Goal: Task Accomplishment & Management: Complete application form

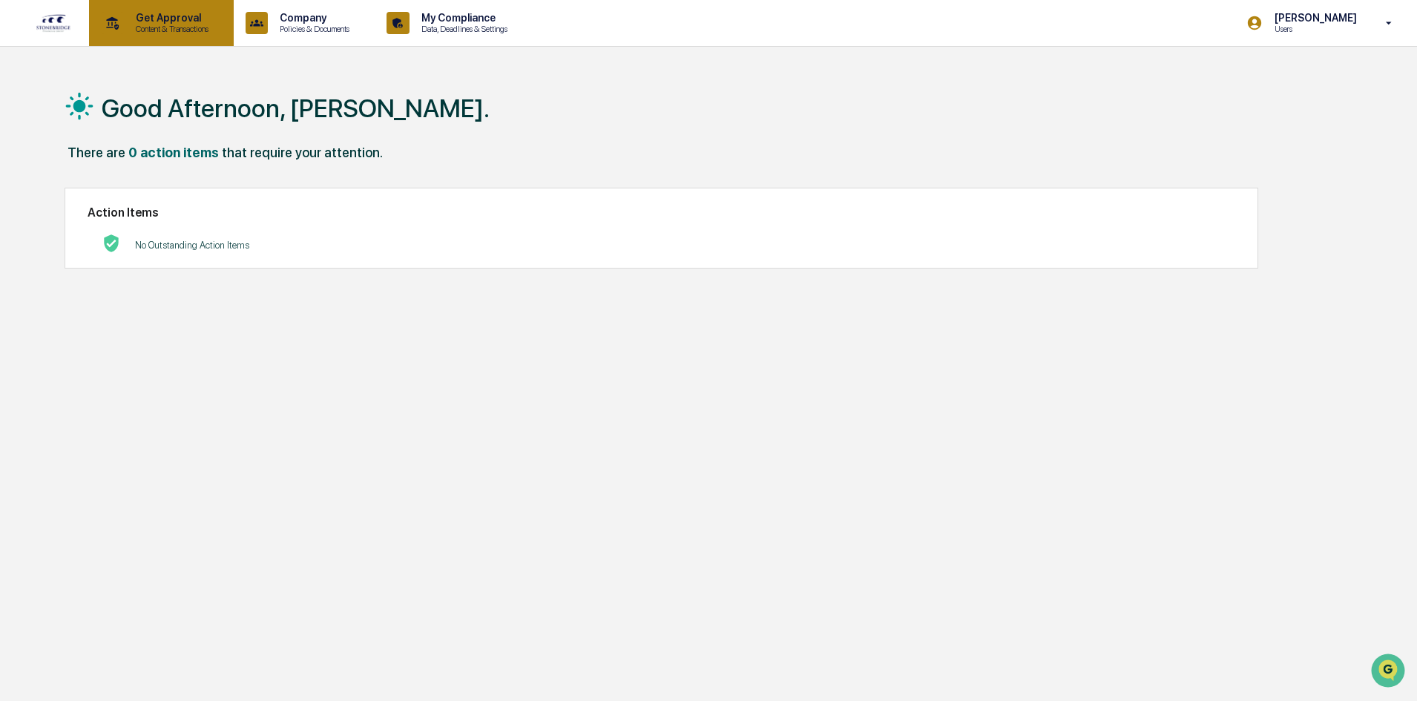
click at [186, 31] on p "Content & Transactions" at bounding box center [170, 29] width 92 height 10
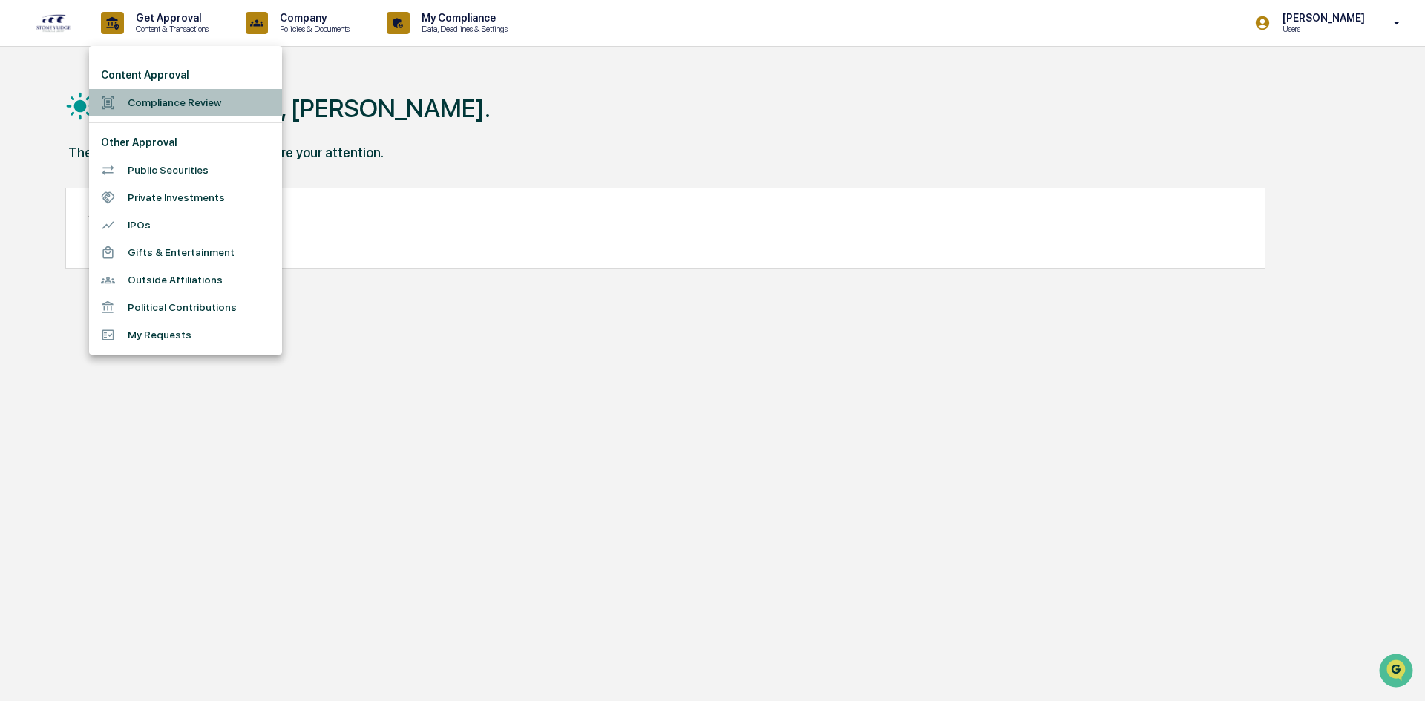
click at [205, 102] on li "Compliance Review" at bounding box center [185, 102] width 193 height 27
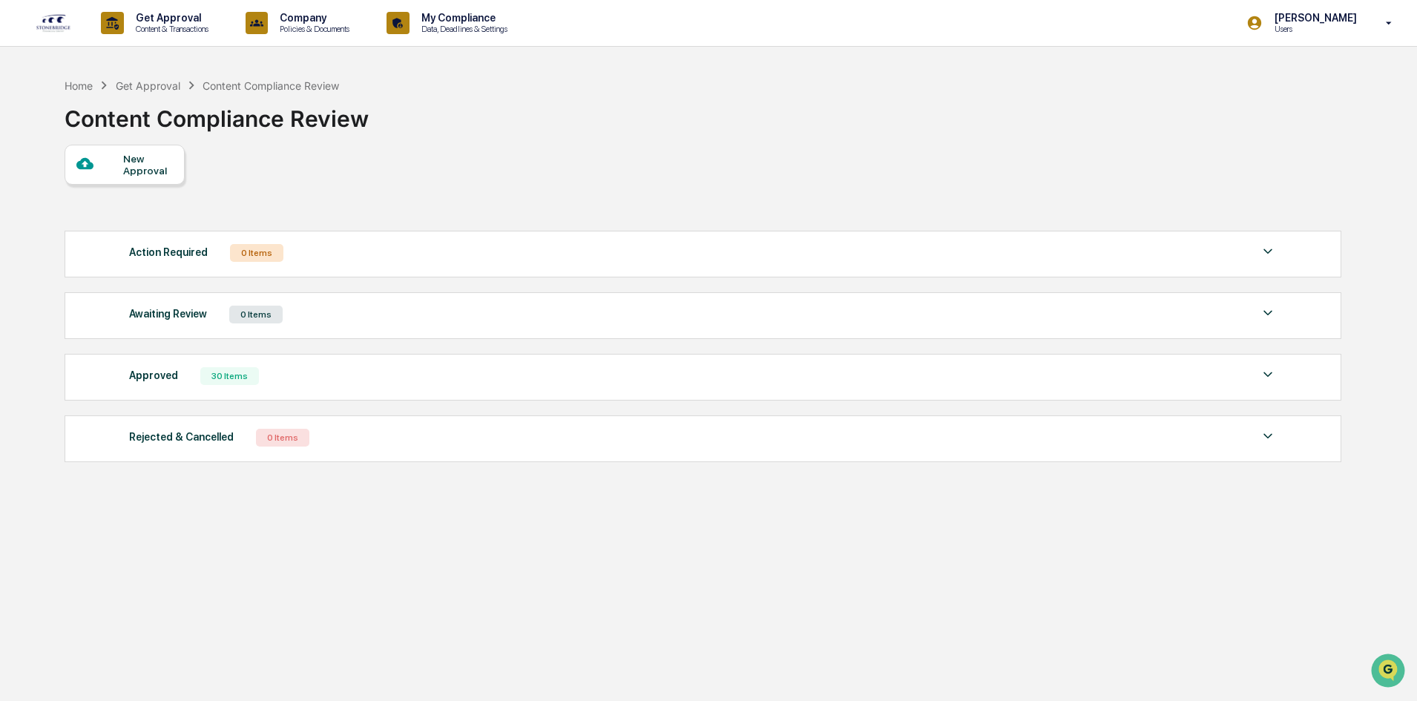
click at [162, 179] on div "New Approval" at bounding box center [125, 165] width 120 height 40
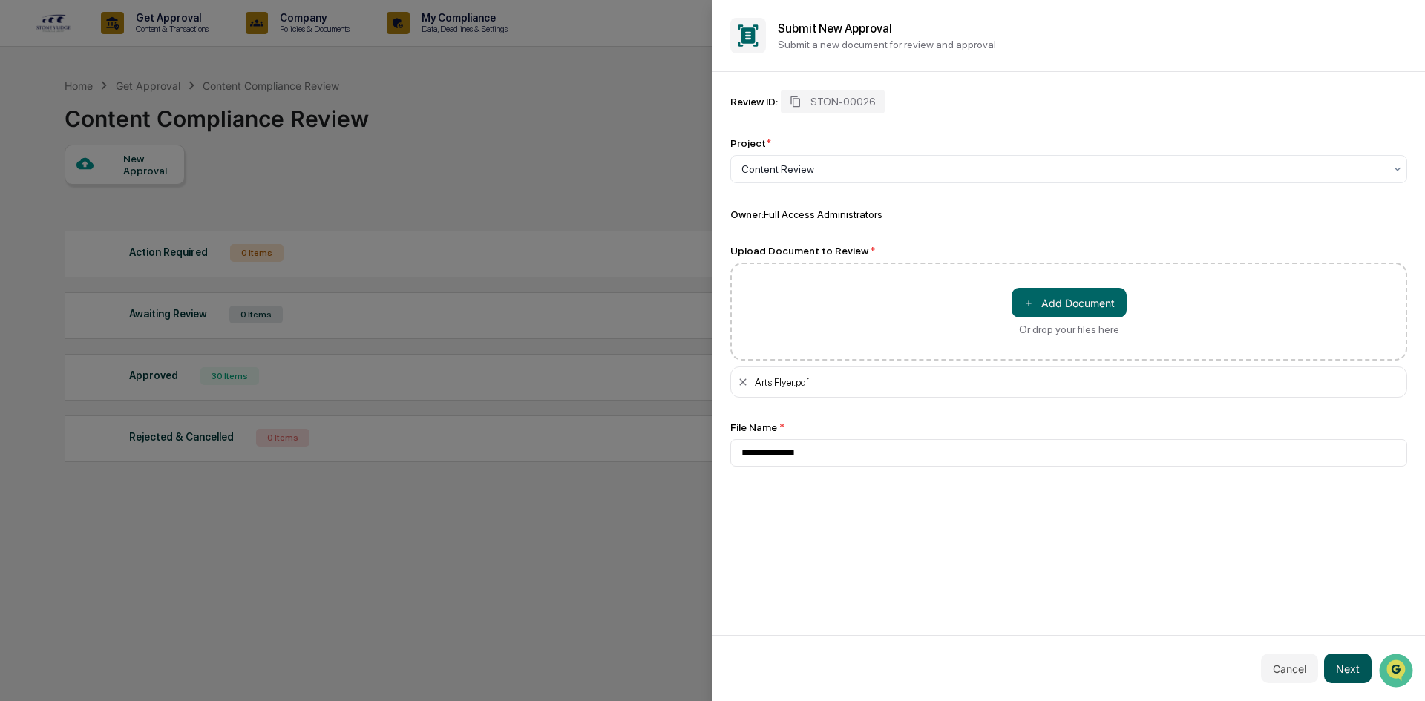
click at [1356, 676] on button "Next" at bounding box center [1347, 669] width 47 height 30
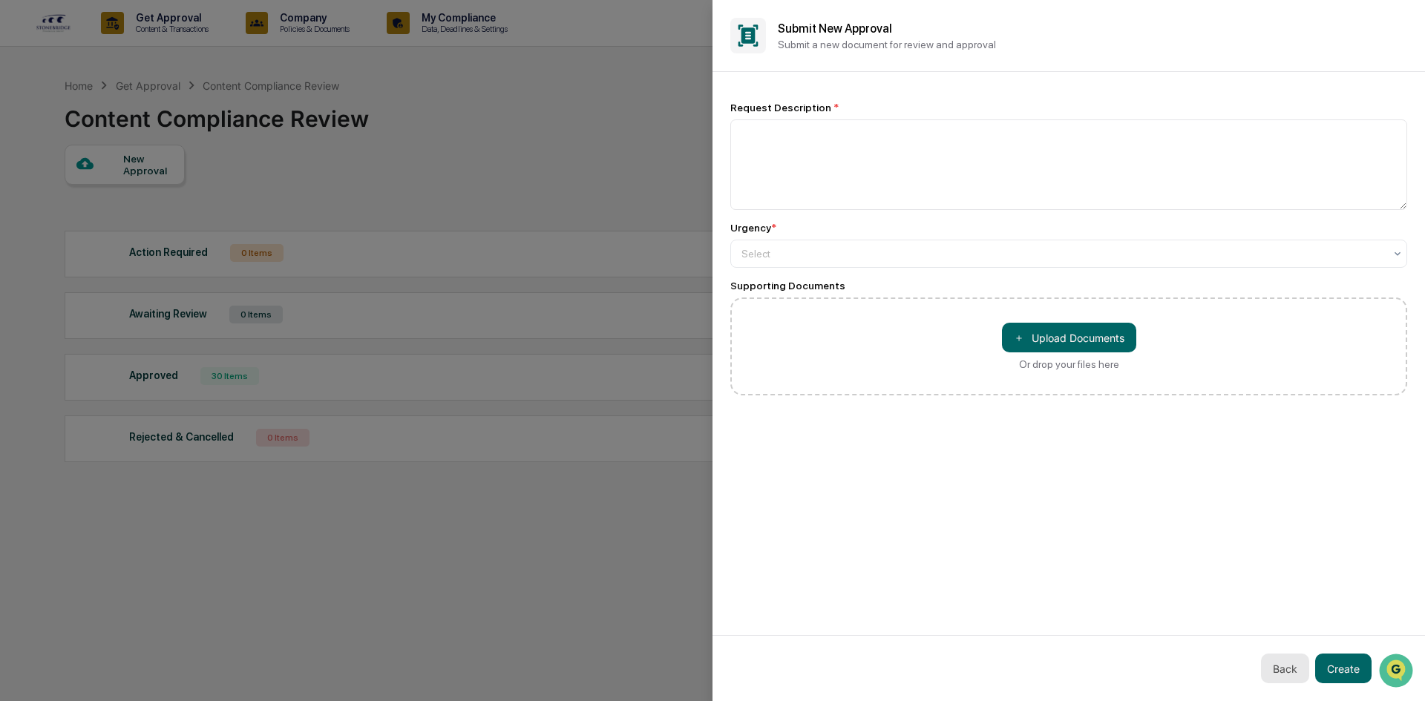
click at [1289, 672] on button "Back" at bounding box center [1285, 669] width 48 height 30
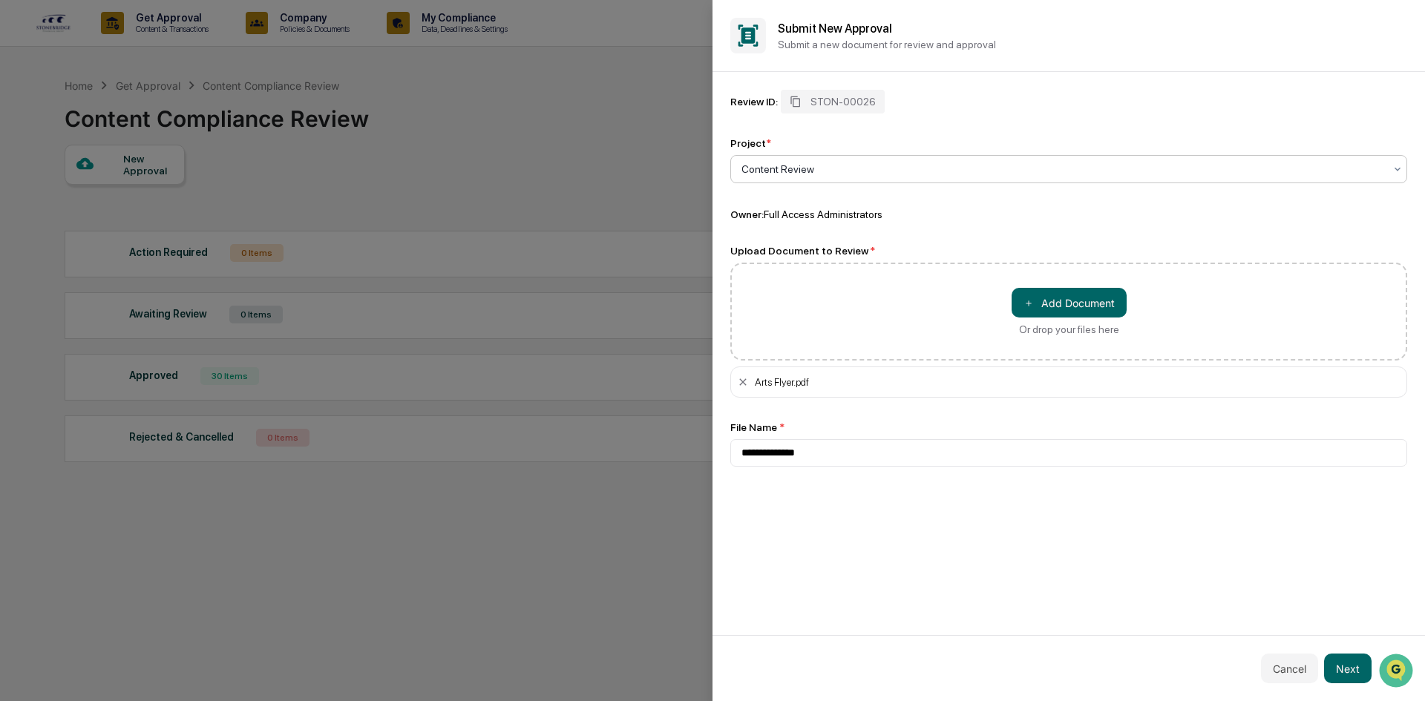
click at [1001, 168] on div at bounding box center [1062, 169] width 643 height 15
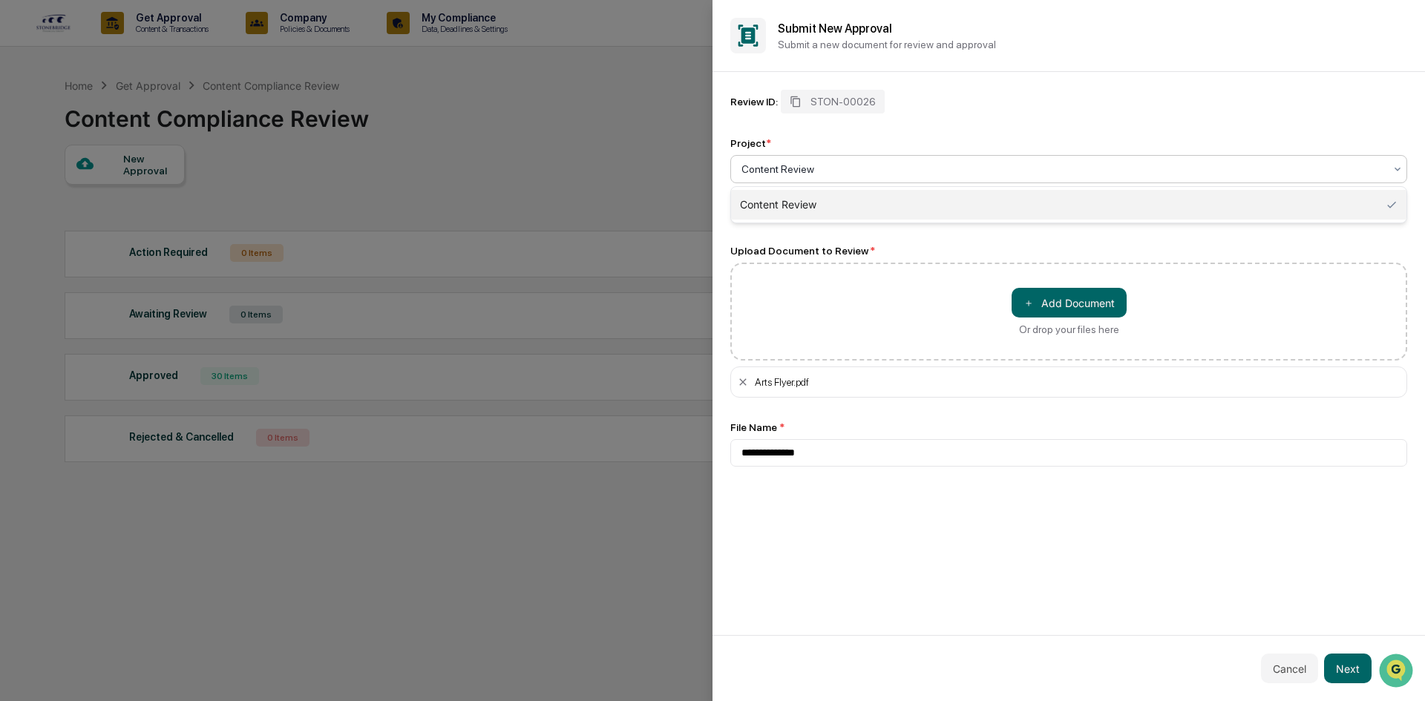
drag, startPoint x: 1001, startPoint y: 168, endPoint x: 1008, endPoint y: 165, distance: 8.0
click at [1002, 168] on div at bounding box center [1062, 169] width 643 height 15
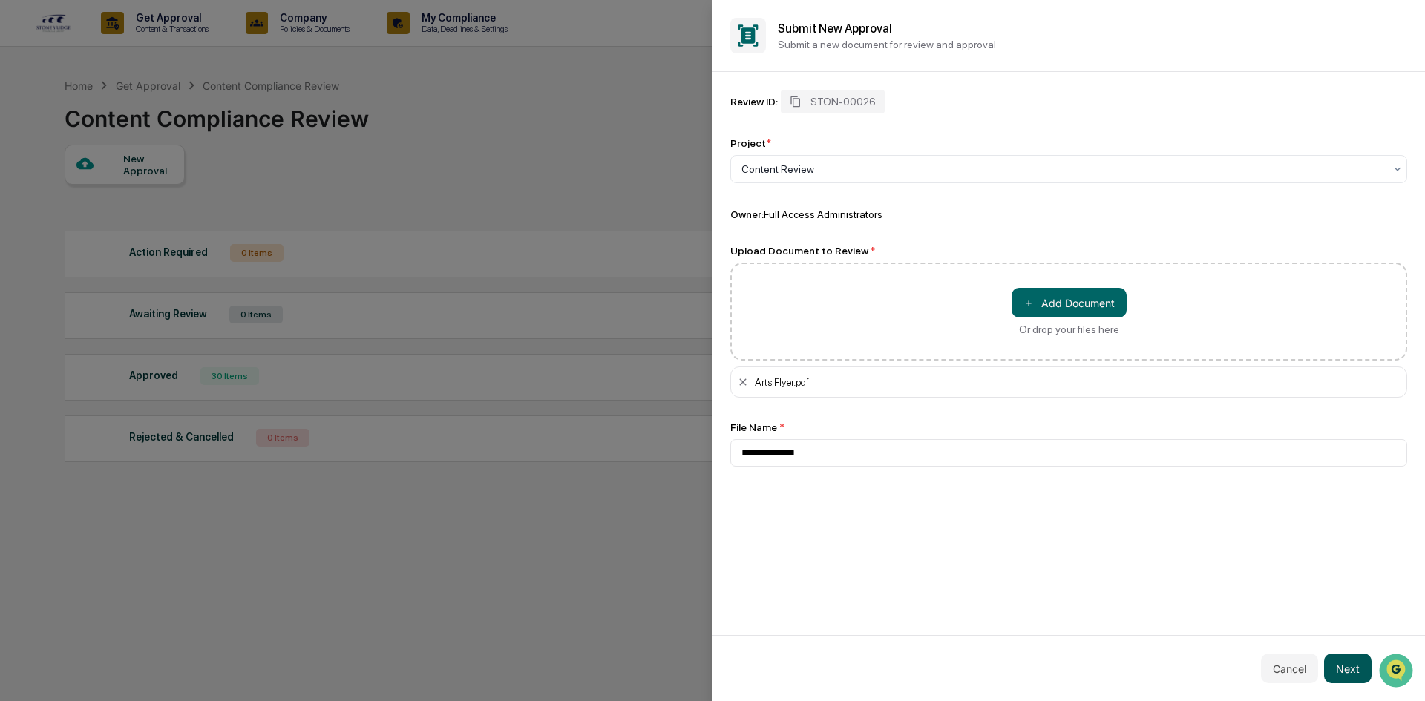
click at [1341, 672] on button "Next" at bounding box center [1347, 669] width 47 height 30
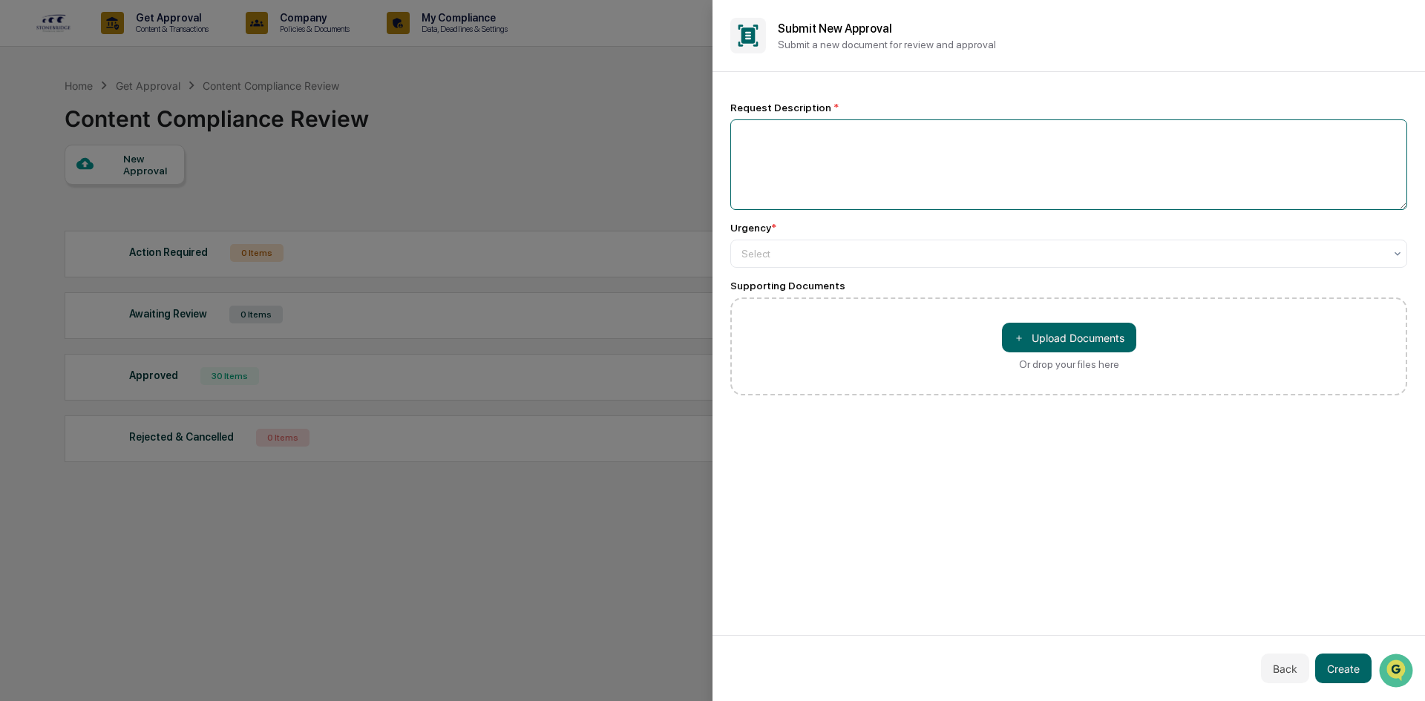
click at [938, 144] on textarea at bounding box center [1068, 164] width 677 height 91
type textarea "**********"
drag, startPoint x: 1160, startPoint y: 250, endPoint x: 1137, endPoint y: 263, distance: 26.2
click at [1160, 250] on div at bounding box center [1062, 253] width 643 height 15
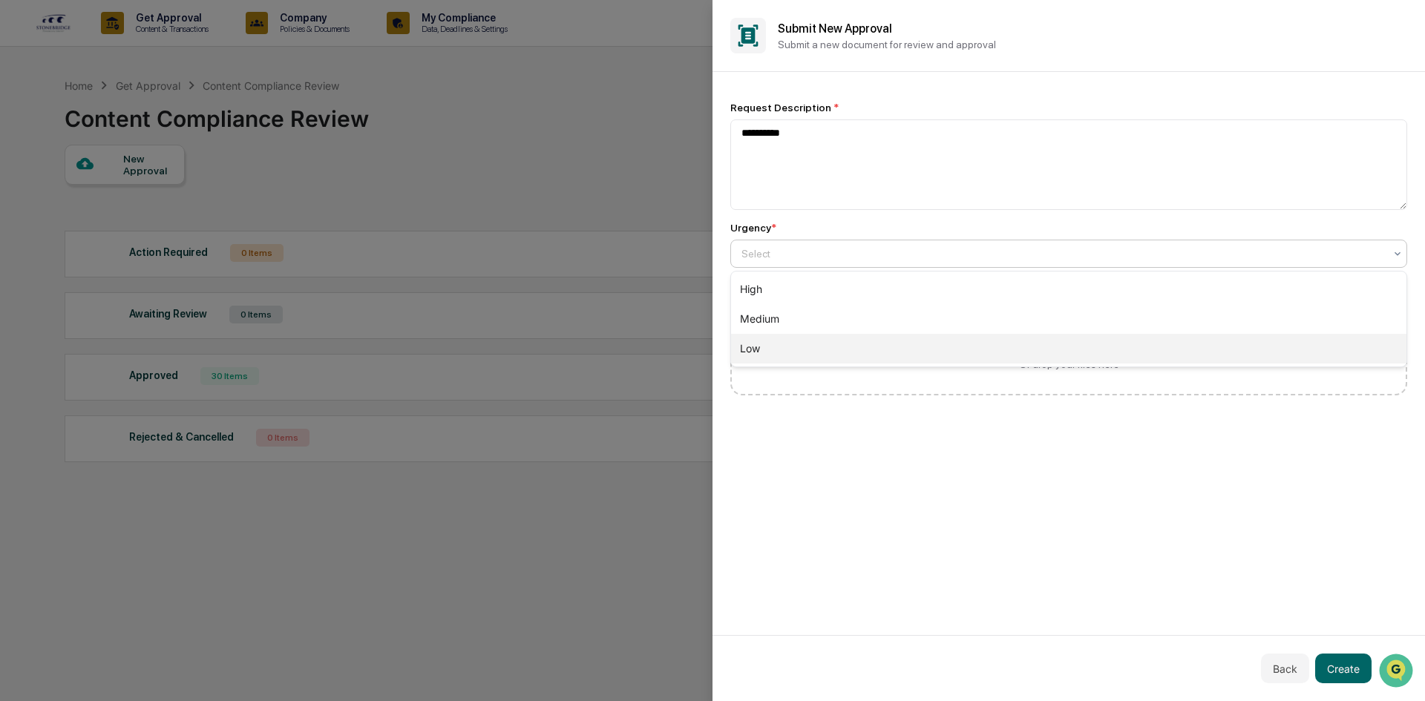
click at [1114, 338] on div "Low" at bounding box center [1068, 349] width 675 height 30
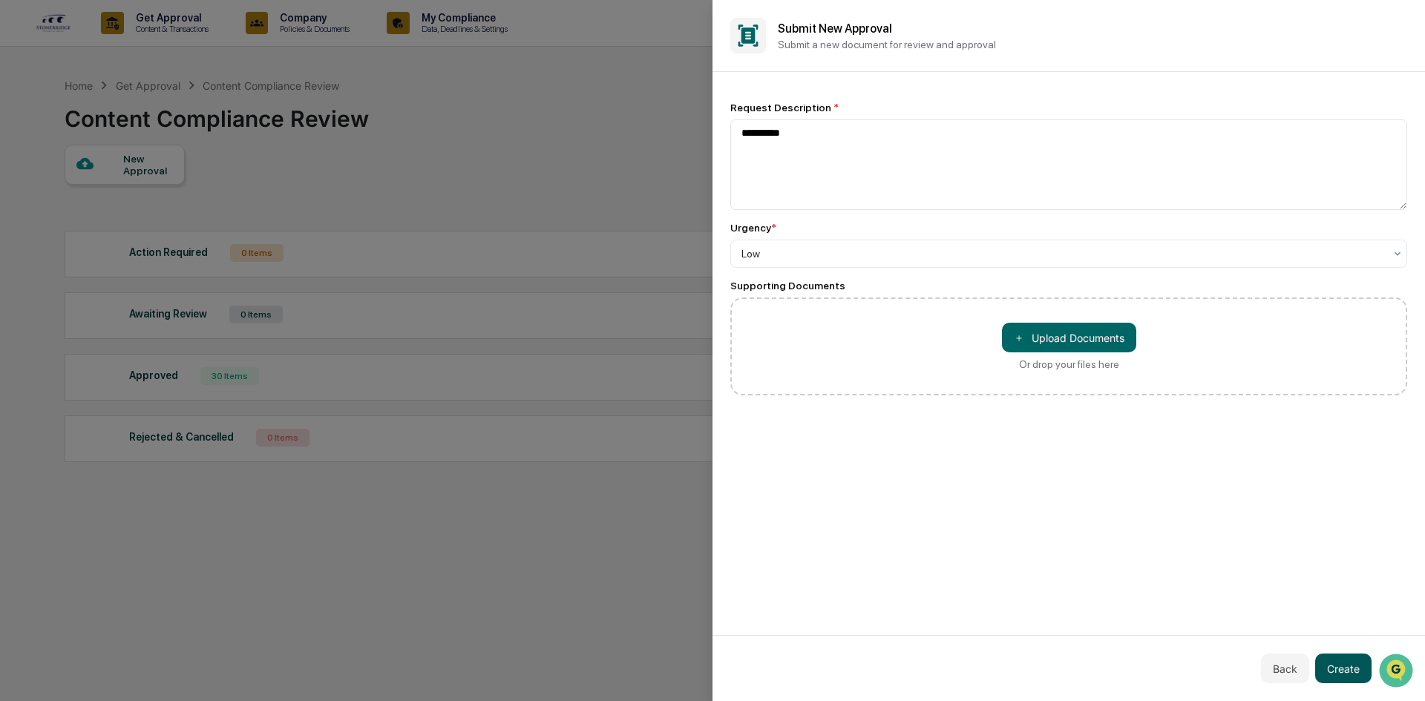
click at [1343, 664] on button "Create" at bounding box center [1343, 669] width 56 height 30
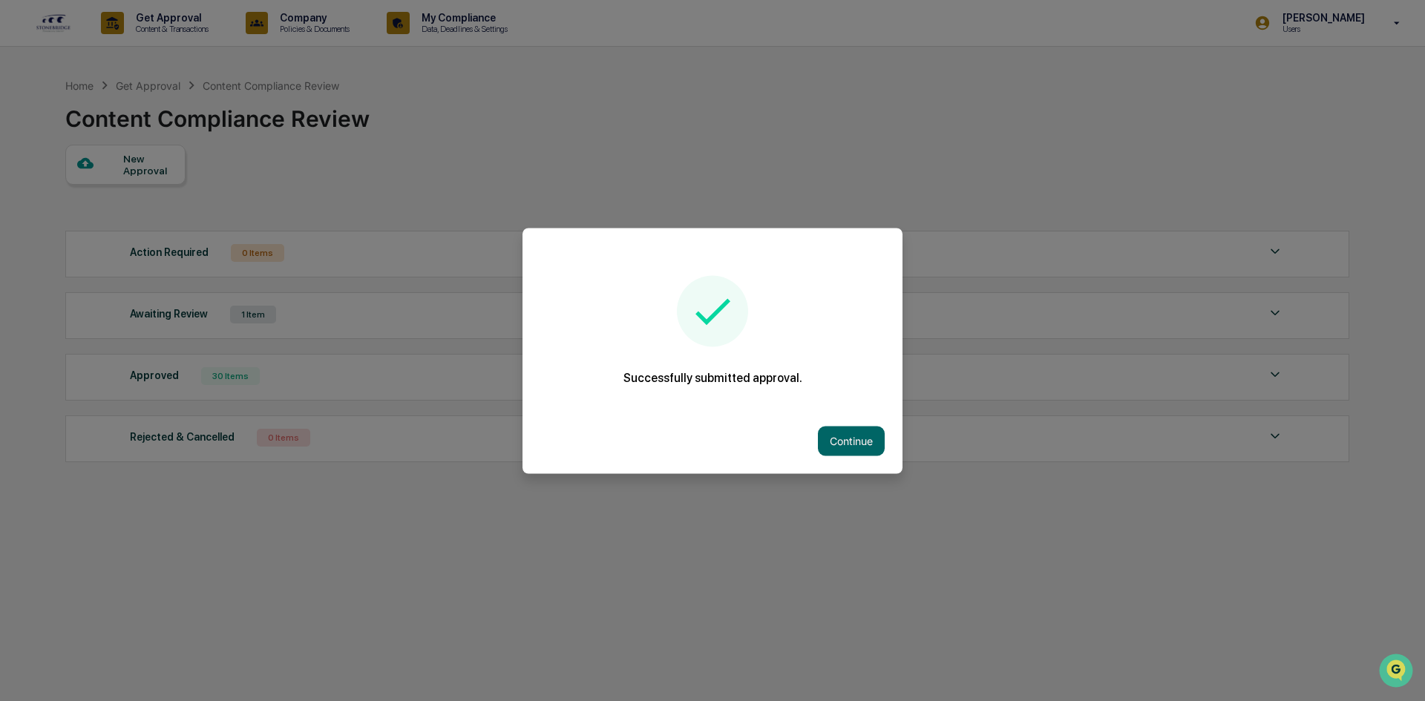
drag, startPoint x: 861, startPoint y: 445, endPoint x: 884, endPoint y: 427, distance: 29.0
click at [861, 444] on button "Continue" at bounding box center [851, 441] width 67 height 30
